Goal: Navigation & Orientation: Find specific page/section

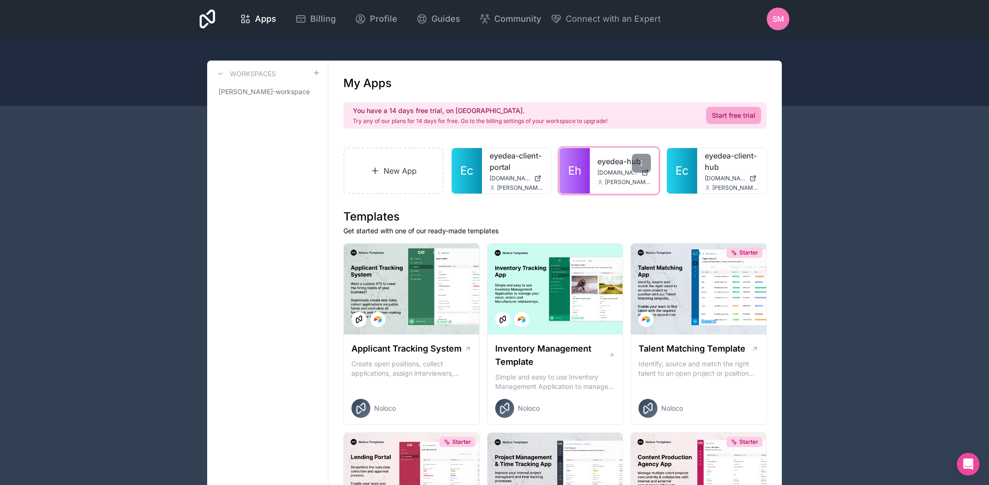
click at [582, 167] on link "Eh" at bounding box center [575, 170] width 30 height 45
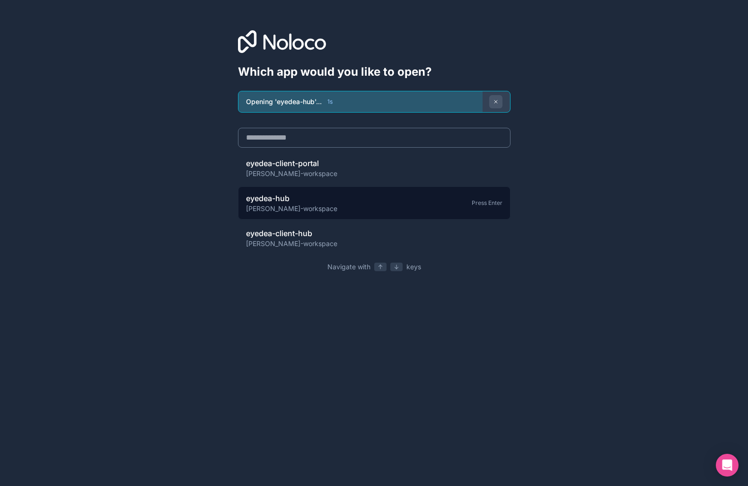
click at [304, 212] on span "[PERSON_NAME]-workspace" at bounding box center [291, 208] width 91 height 9
